Goal: Task Accomplishment & Management: Complete application form

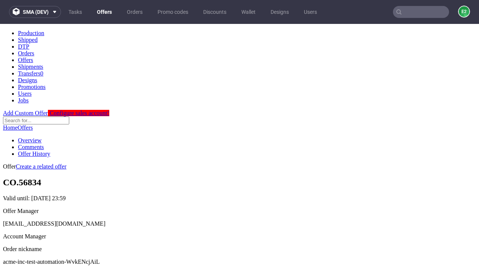
scroll to position [74, 0]
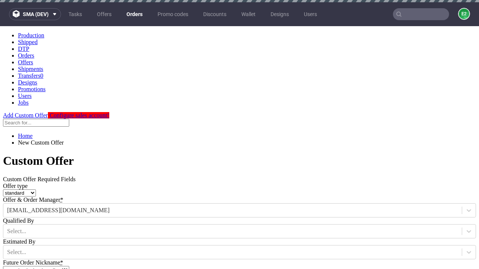
type input "acme-inc-test-automation-WvkENcjAiL"
type input "2025-10-02"
type input "e2e-user-17LYJoy1c9@test.com"
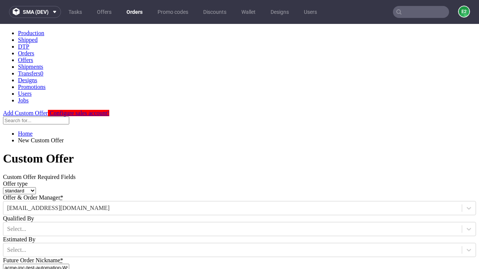
select select "gb"
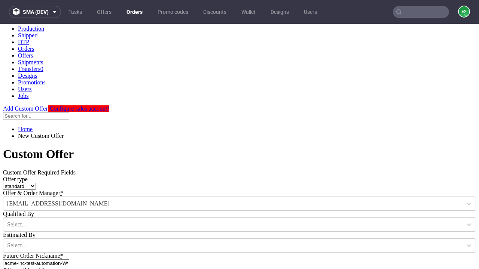
type input "e2e-user-17LYJoy1c9@test.com"
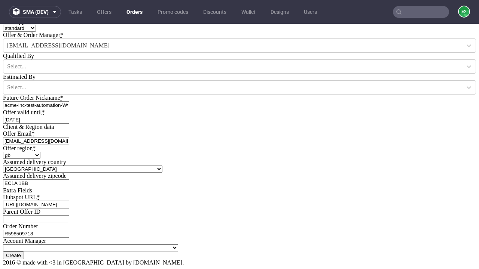
type input "[URL][DOMAIN_NAME]"
click at [24, 252] on input "Create" at bounding box center [13, 256] width 21 height 8
type input "Please wait..."
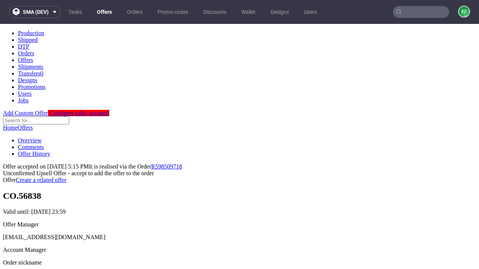
scroll to position [115, 0]
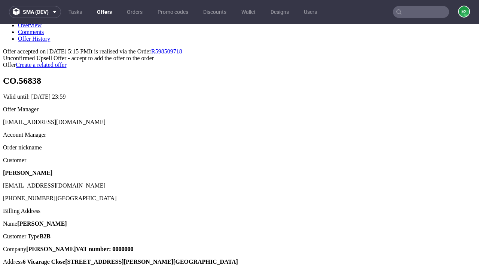
type input "In progress..."
